Goal: Task Accomplishment & Management: Manage account settings

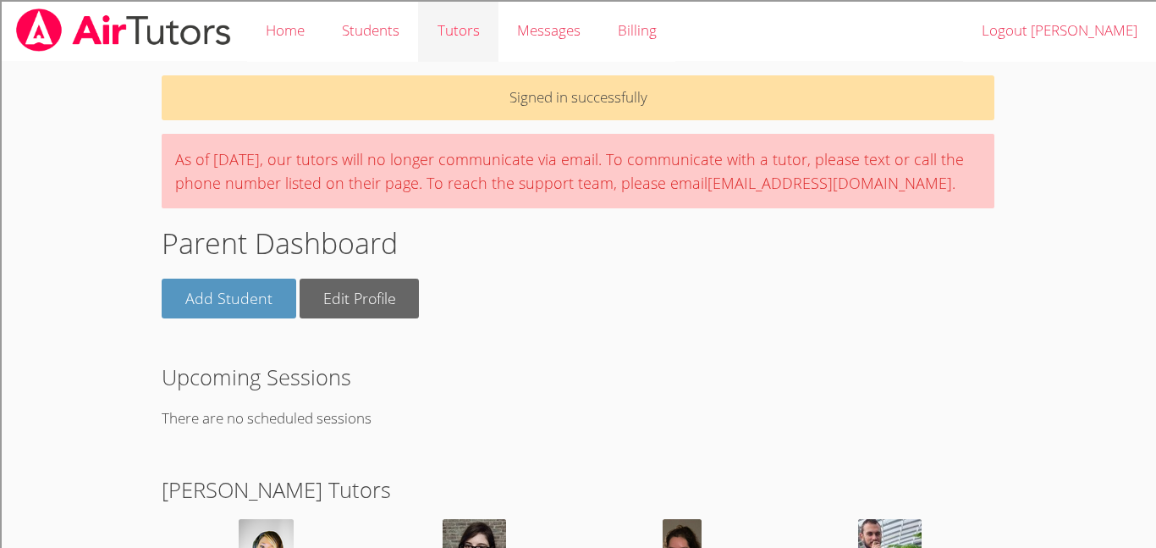
click at [459, 23] on link "Tutors" at bounding box center [458, 31] width 80 height 62
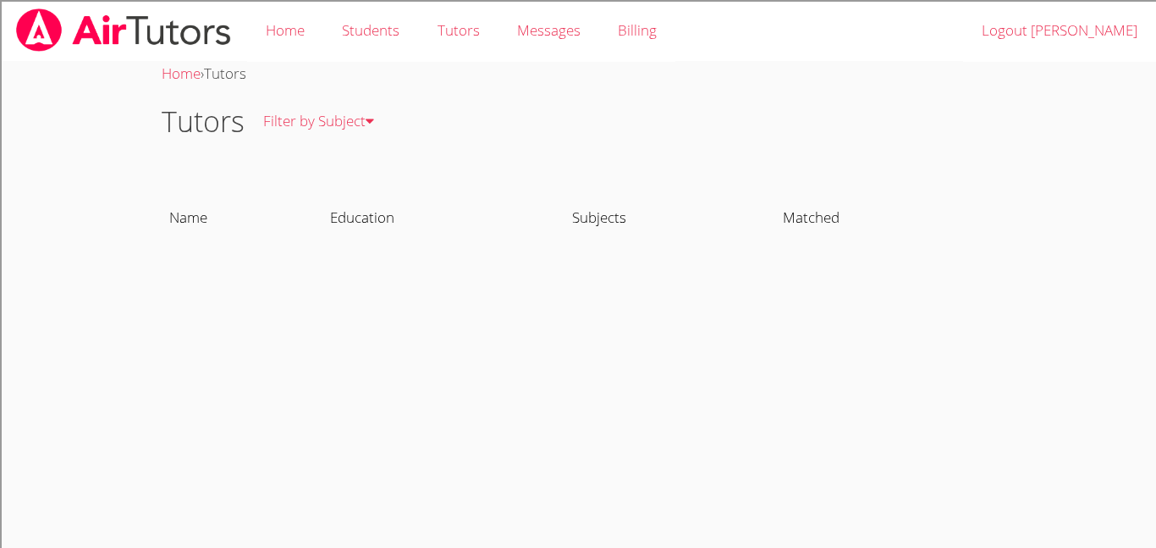
click at [394, 35] on link "Students" at bounding box center [370, 31] width 95 height 62
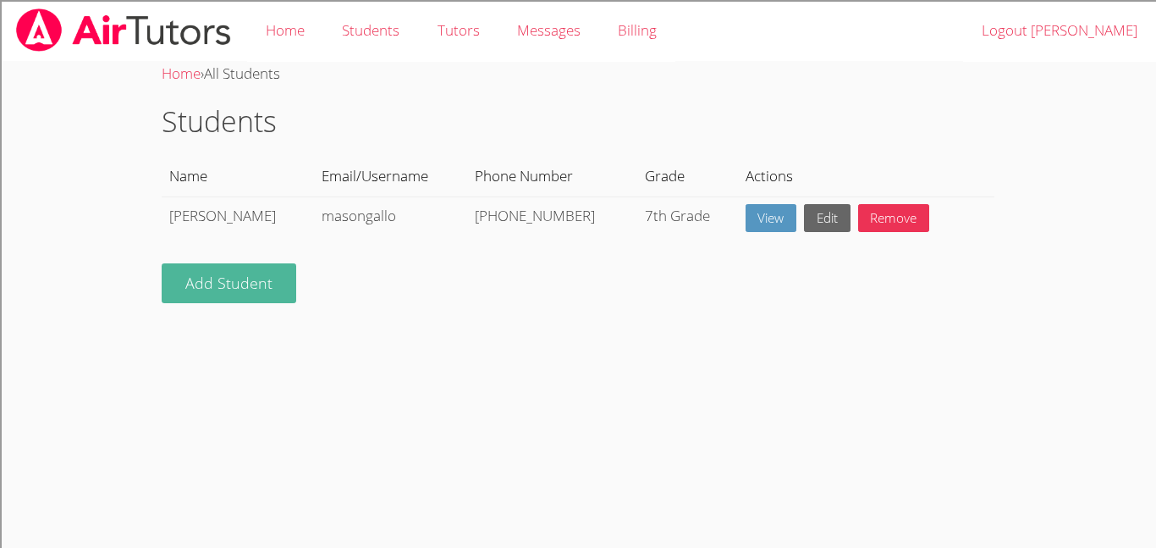
click at [261, 298] on link "Add Student" at bounding box center [229, 283] width 135 height 40
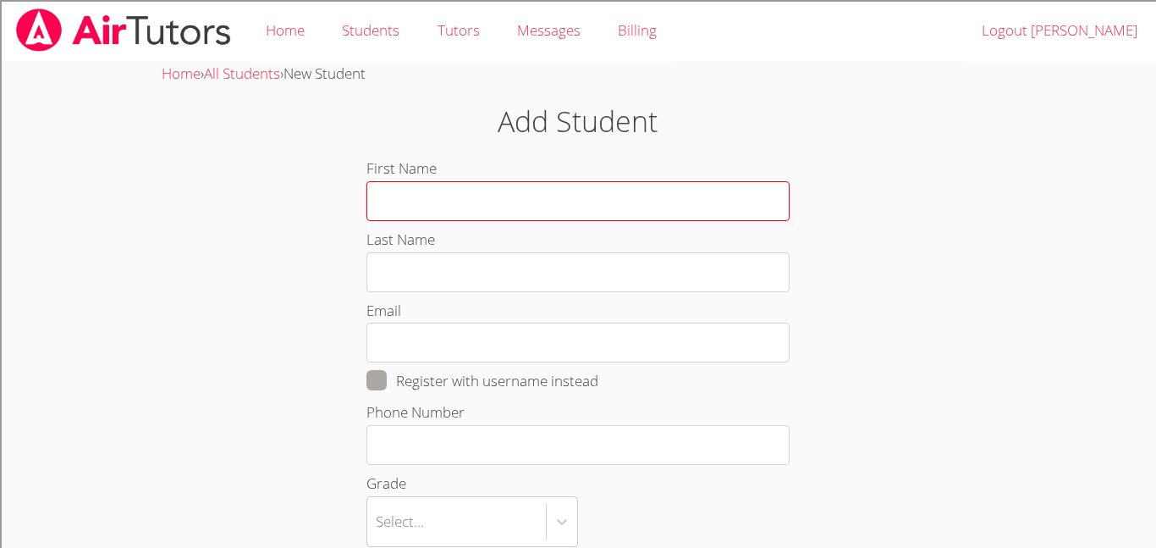
click at [427, 189] on input "First Name" at bounding box center [577, 201] width 423 height 40
type input "Noah"
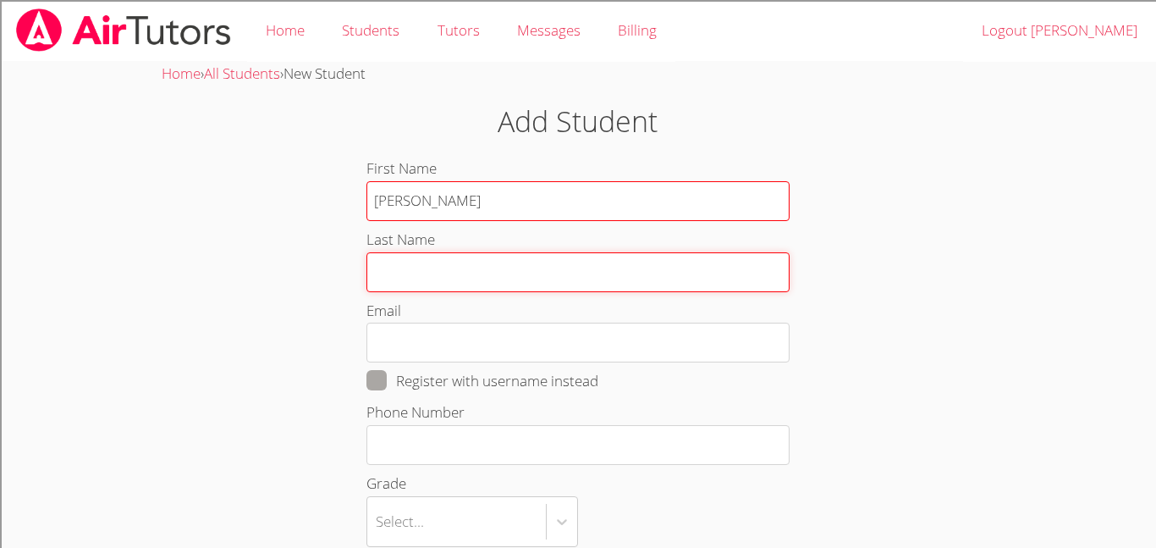
type input "Gallo"
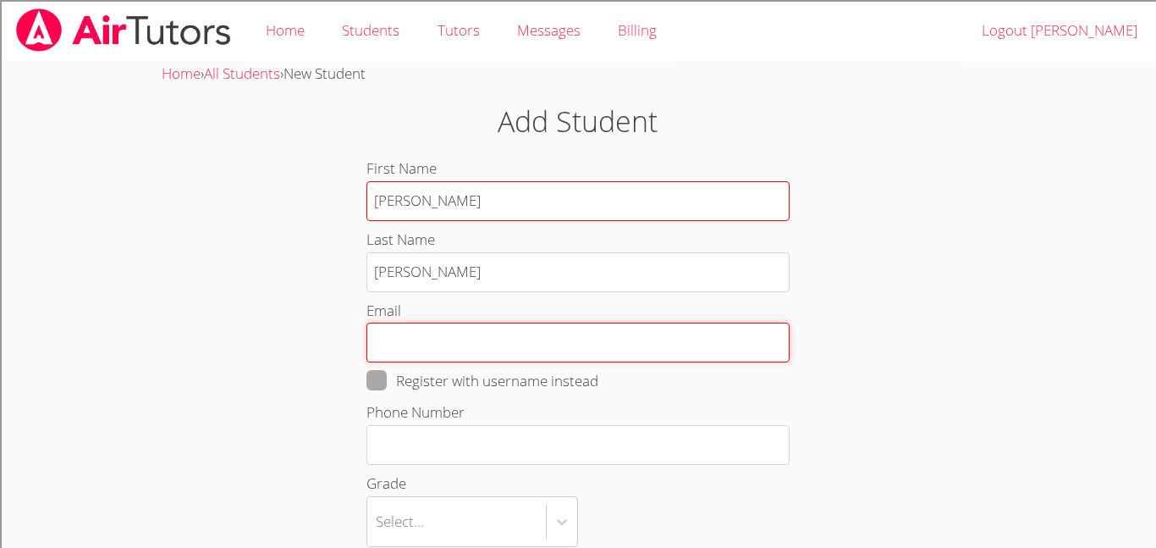
type input "Noahgallo050@gmail.com"
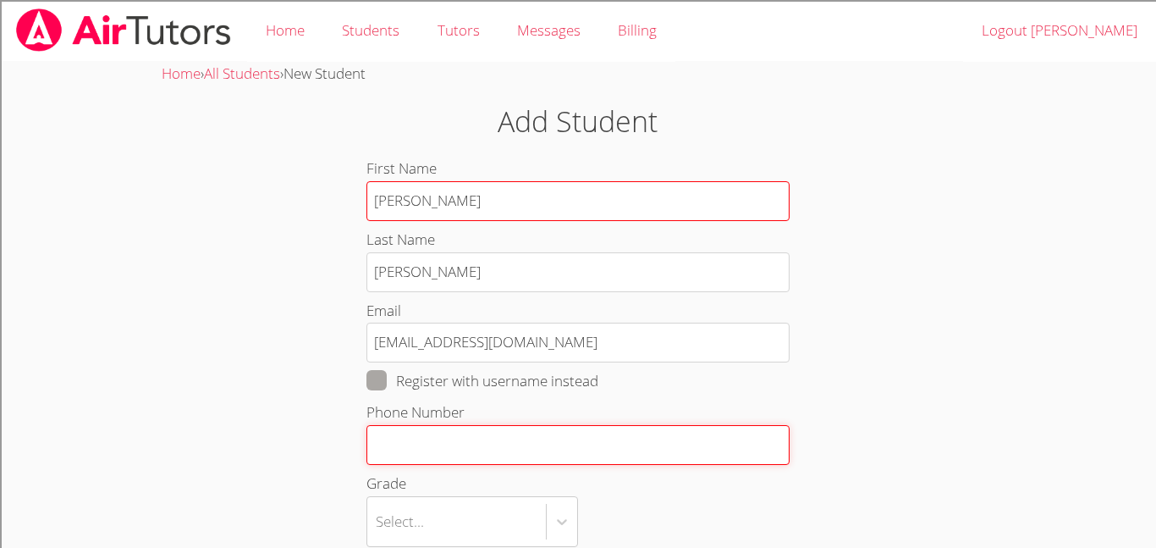
type input "4244588387"
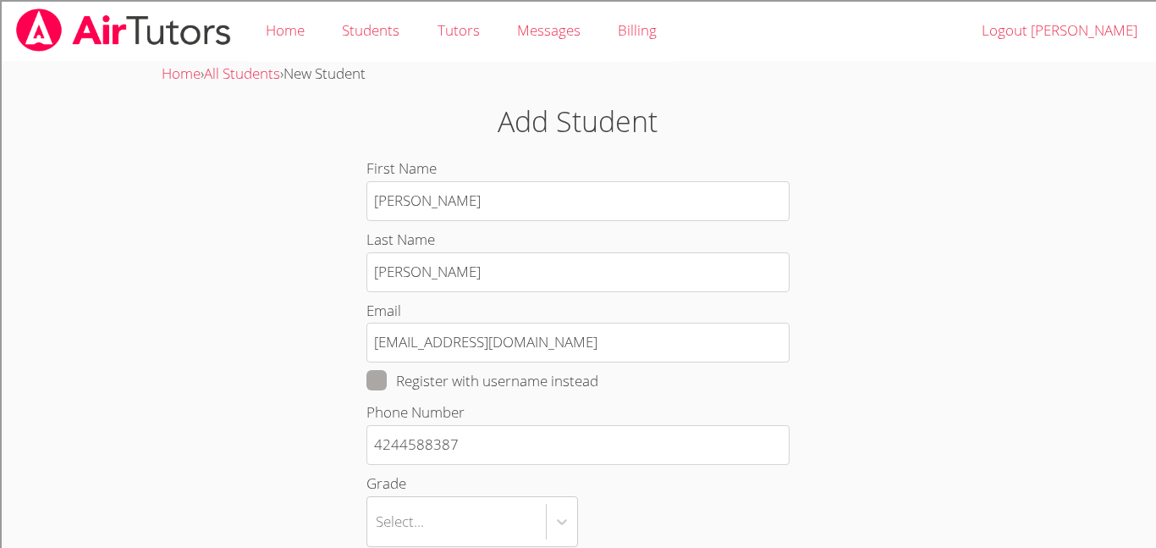
click at [450, 384] on label "Register with username instead" at bounding box center [482, 381] width 232 height 22
click at [598, 384] on input "Register with username instead" at bounding box center [605, 377] width 14 height 14
checkbox input "true"
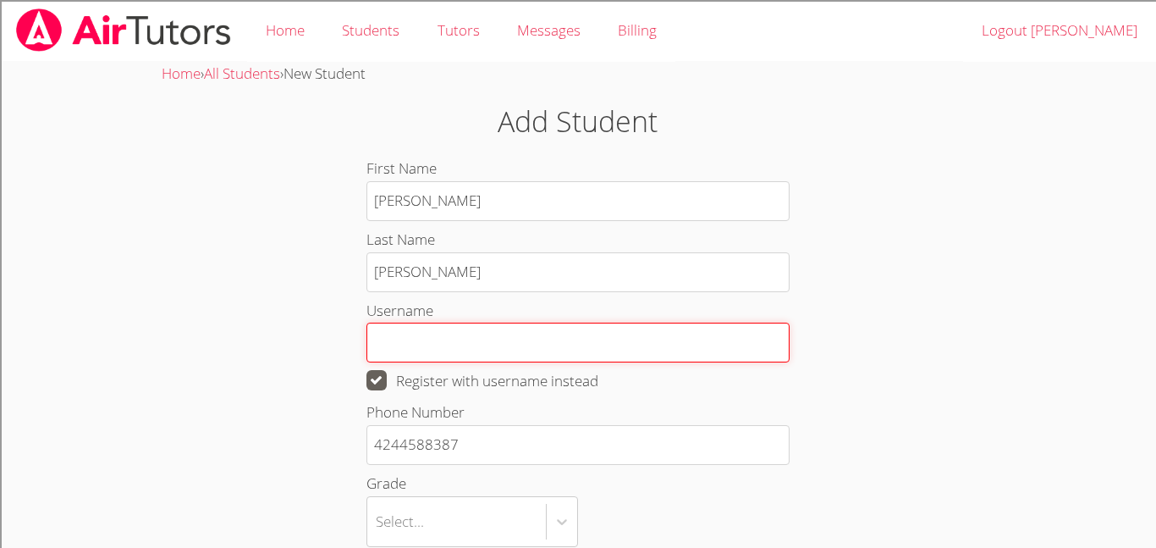
click at [447, 344] on input "Username" at bounding box center [577, 342] width 423 height 40
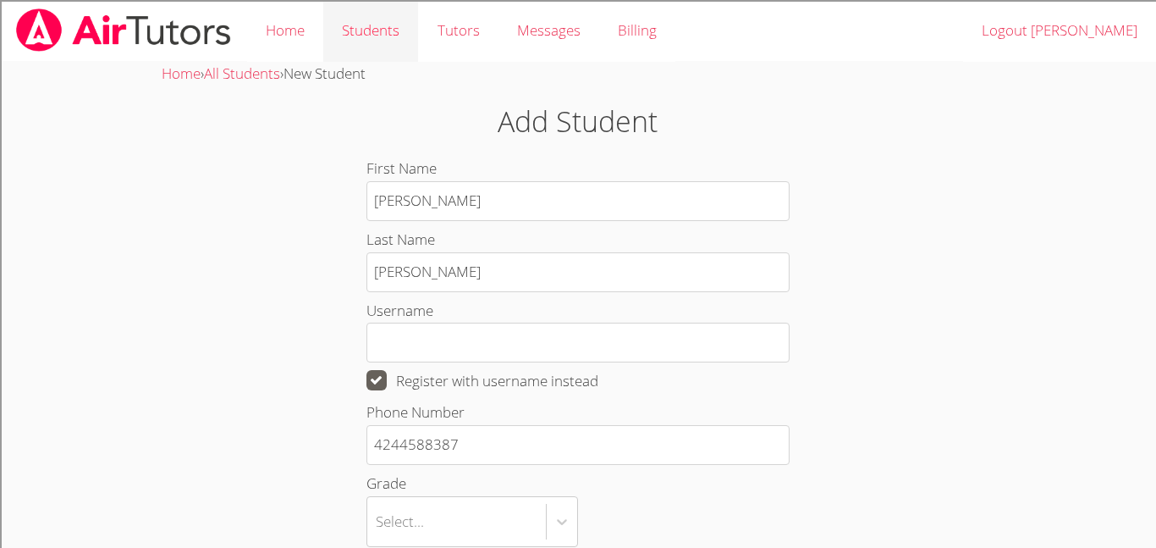
click at [376, 34] on link "Students" at bounding box center [370, 31] width 95 height 62
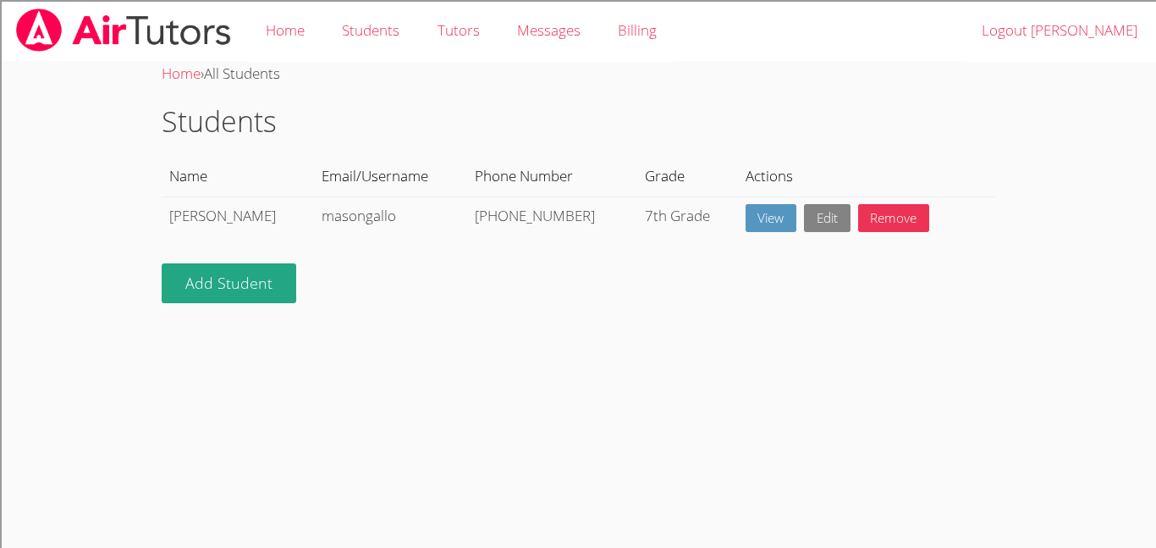
click at [804, 213] on link "Edit" at bounding box center [827, 218] width 47 height 28
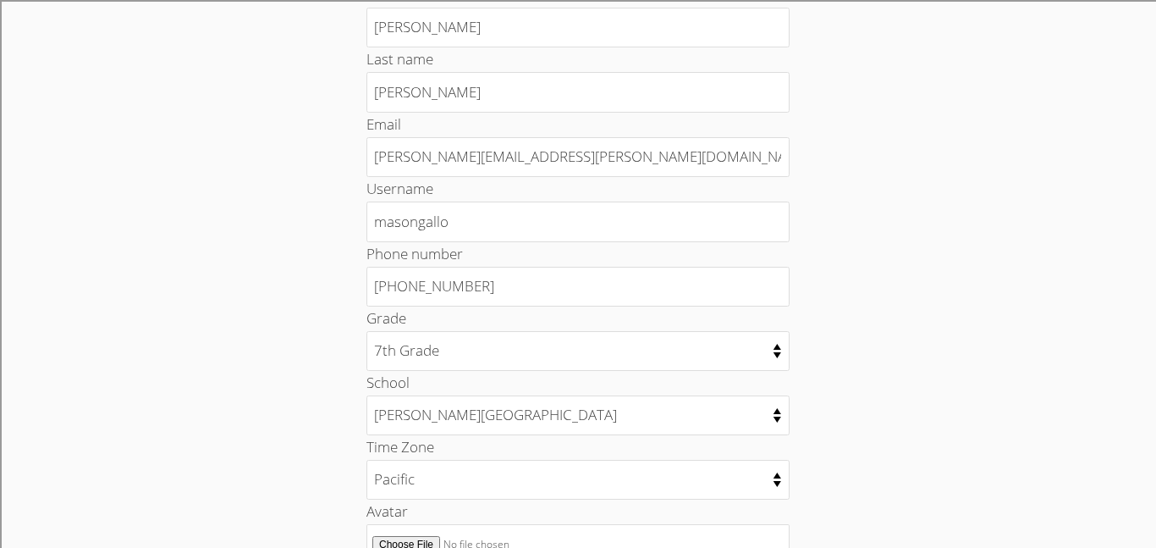
scroll to position [226, 0]
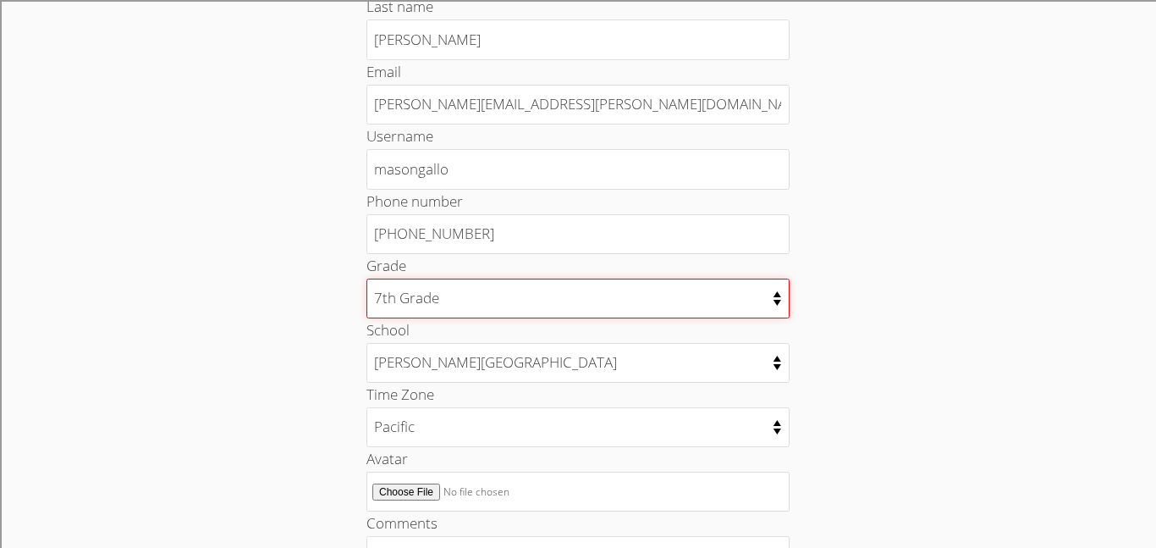
click at [482, 308] on select "Kindergarten 1st Grade 2nd Grade 3rd Grade 4th Grade 5th Grade 6th Grade 7th Gr…" at bounding box center [577, 298] width 423 height 40
select select "9"
click at [366, 278] on select "Kindergarten 1st Grade 2nd Grade 3rd Grade 4th Grade 5th Grade 6th Grade 7th Gr…" at bounding box center [577, 298] width 423 height 40
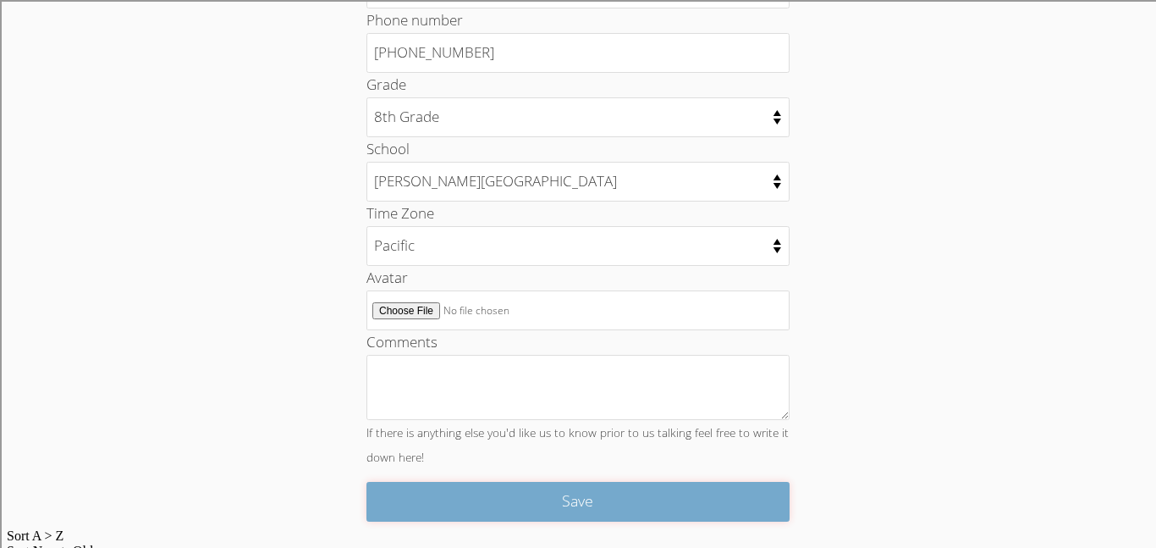
click at [499, 493] on input "Save" at bounding box center [577, 502] width 423 height 40
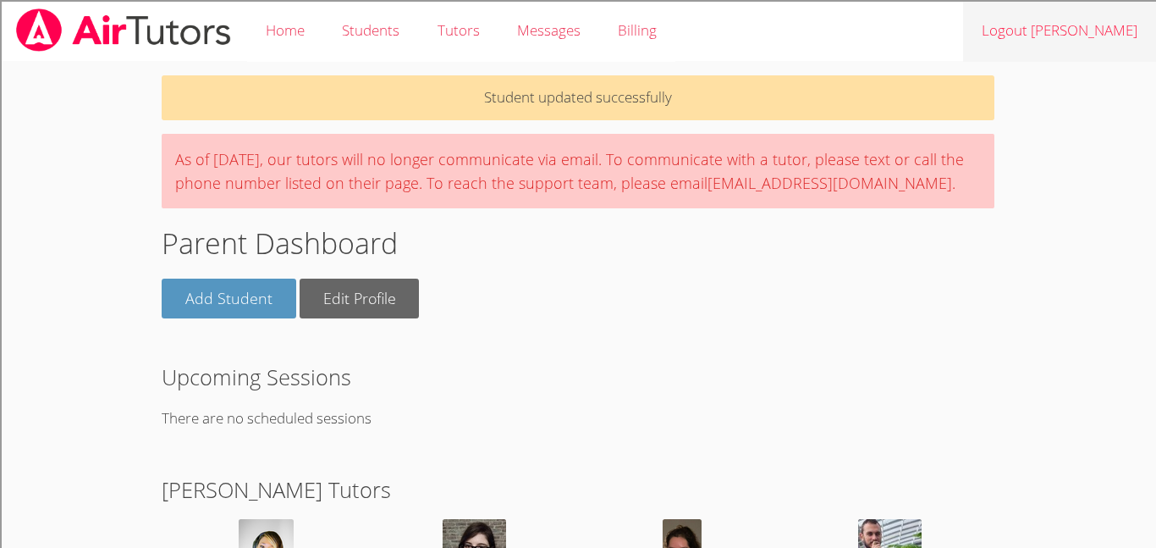
click at [1121, 34] on link "Logout [PERSON_NAME]" at bounding box center [1059, 31] width 193 height 62
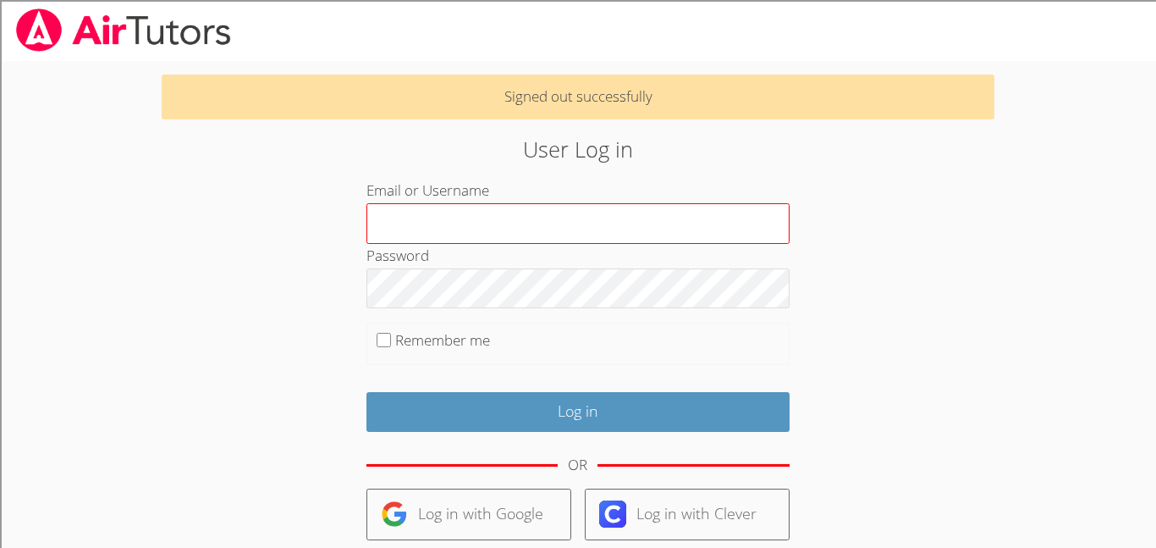
click at [587, 227] on input "Email or Username" at bounding box center [577, 223] width 423 height 41
type input "noahgallo"
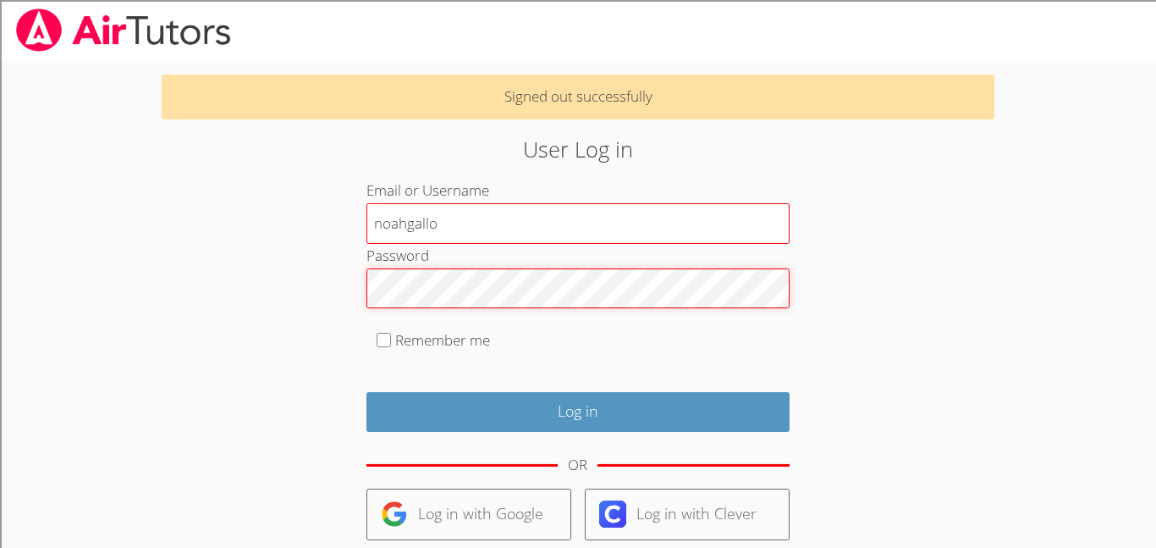
click at [366, 392] on input "Log in" at bounding box center [577, 412] width 423 height 40
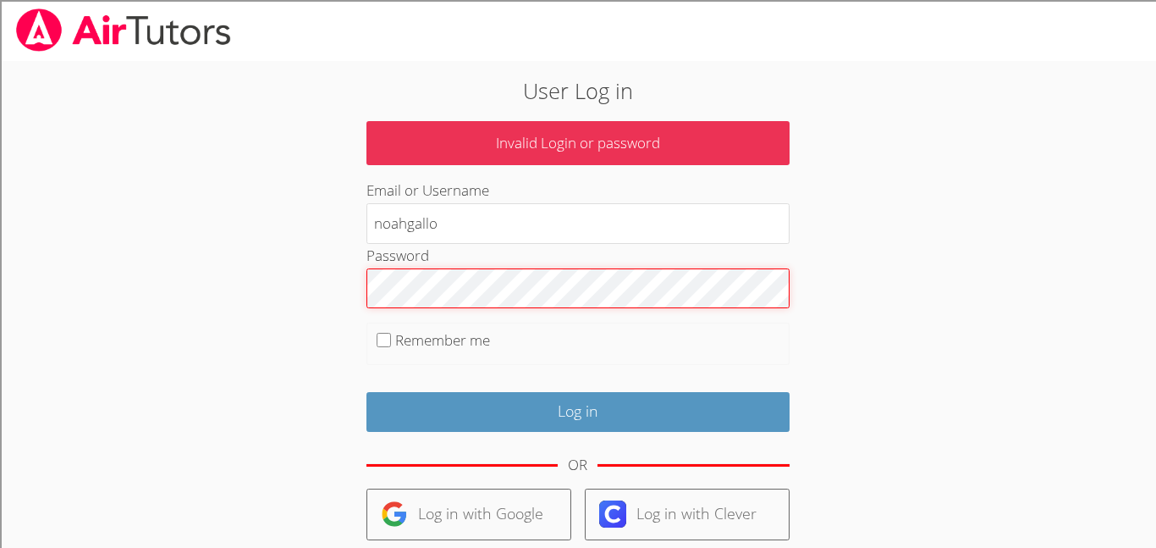
click at [366, 392] on input "Log in" at bounding box center [577, 412] width 423 height 40
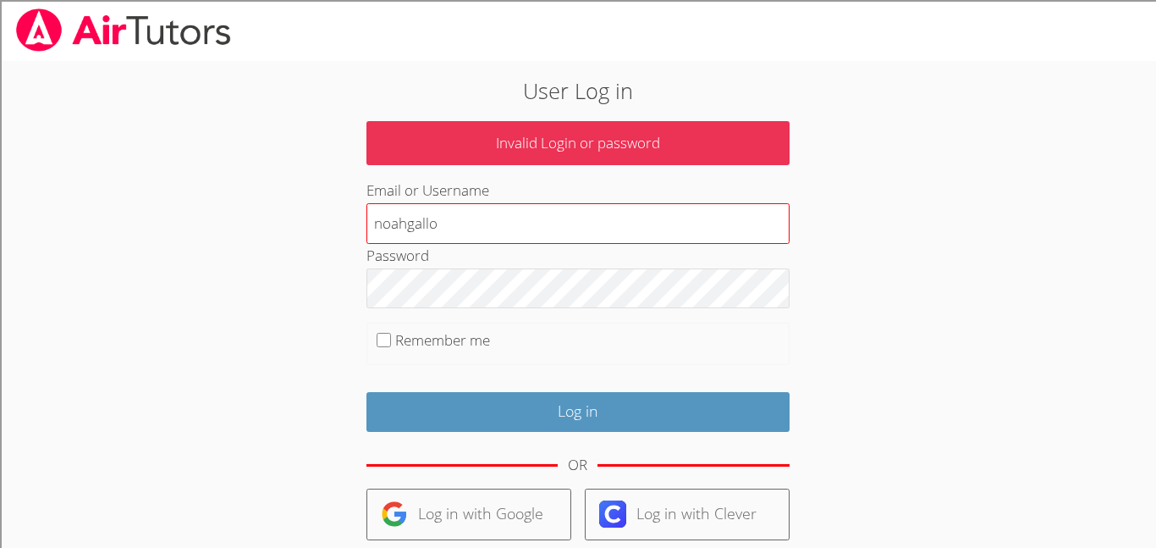
click at [442, 229] on input "noahgallo" at bounding box center [577, 223] width 423 height 41
type input "[PERSON_NAME][EMAIL_ADDRESS][PERSON_NAME][DOMAIN_NAME]"
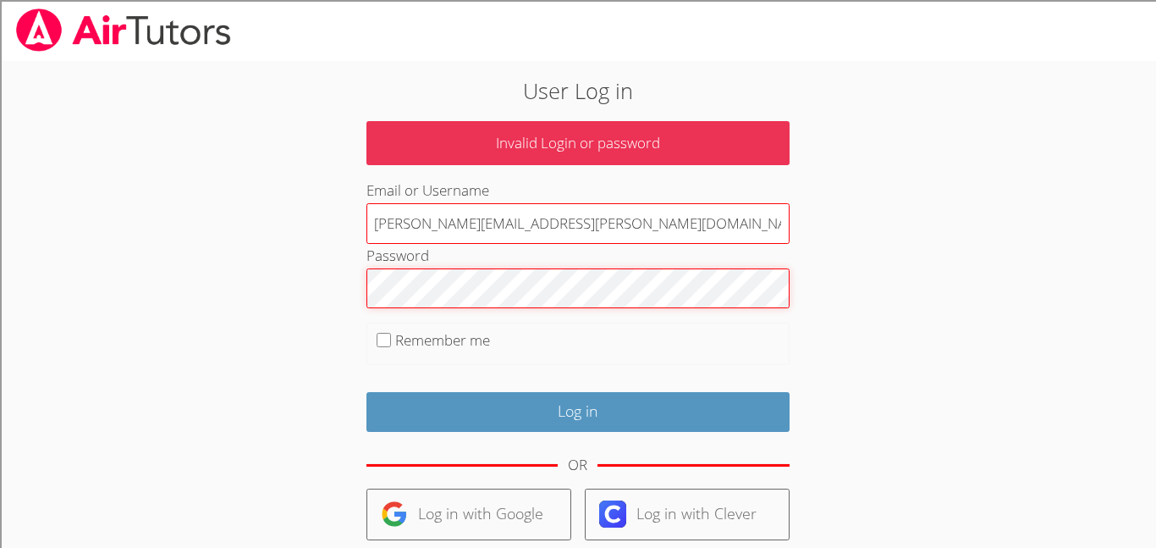
click at [366, 392] on input "Log in" at bounding box center [577, 412] width 423 height 40
